Goal: Task Accomplishment & Management: Manage account settings

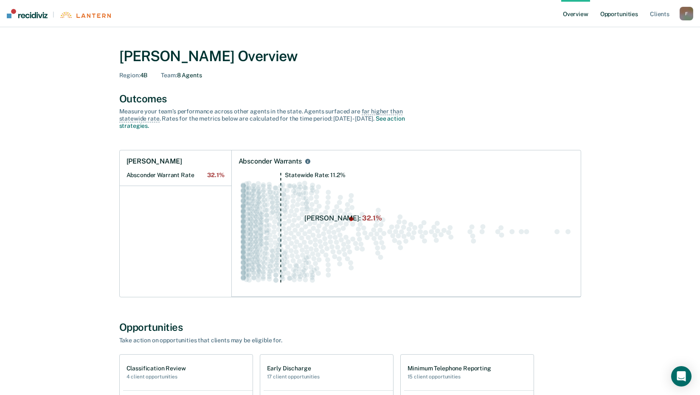
click at [620, 13] on link "Opportunities" at bounding box center [619, 13] width 41 height 27
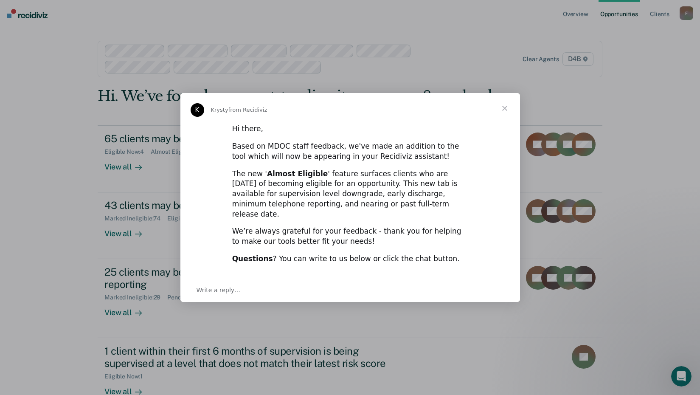
click at [504, 114] on span "Close" at bounding box center [505, 108] width 31 height 31
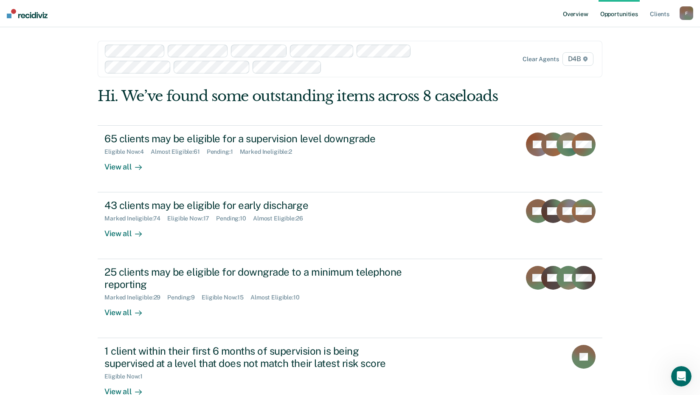
click at [575, 16] on link "Overview" at bounding box center [575, 13] width 29 height 27
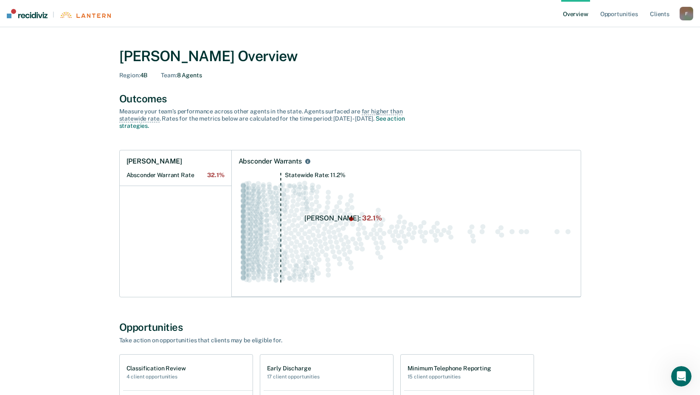
click at [685, 14] on div "F" at bounding box center [687, 14] width 14 height 14
click at [635, 54] on link "Log Out" at bounding box center [652, 54] width 68 height 7
